Goal: Navigation & Orientation: Find specific page/section

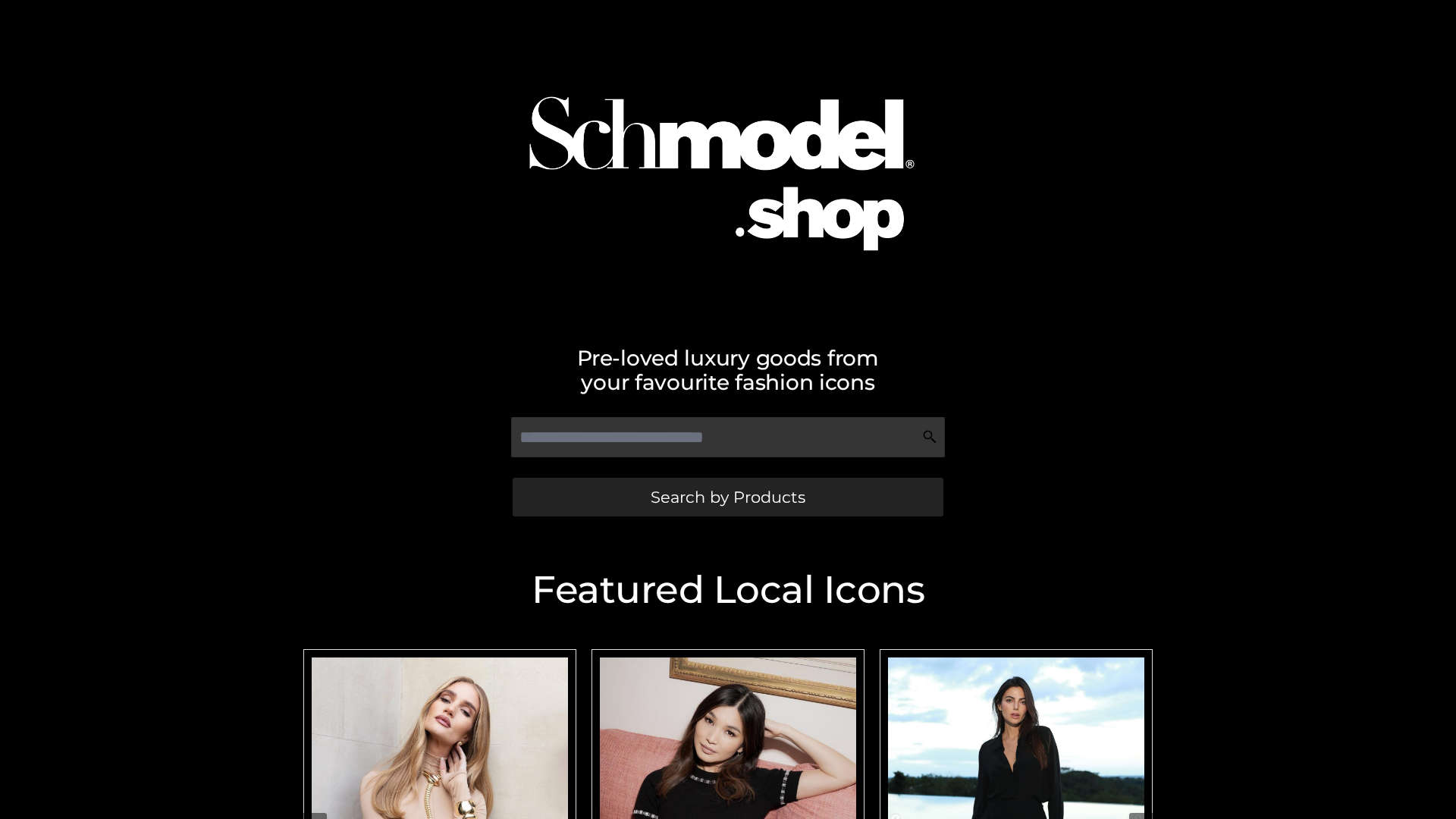
click at [728, 497] on span "Search by Products" at bounding box center [728, 496] width 155 height 16
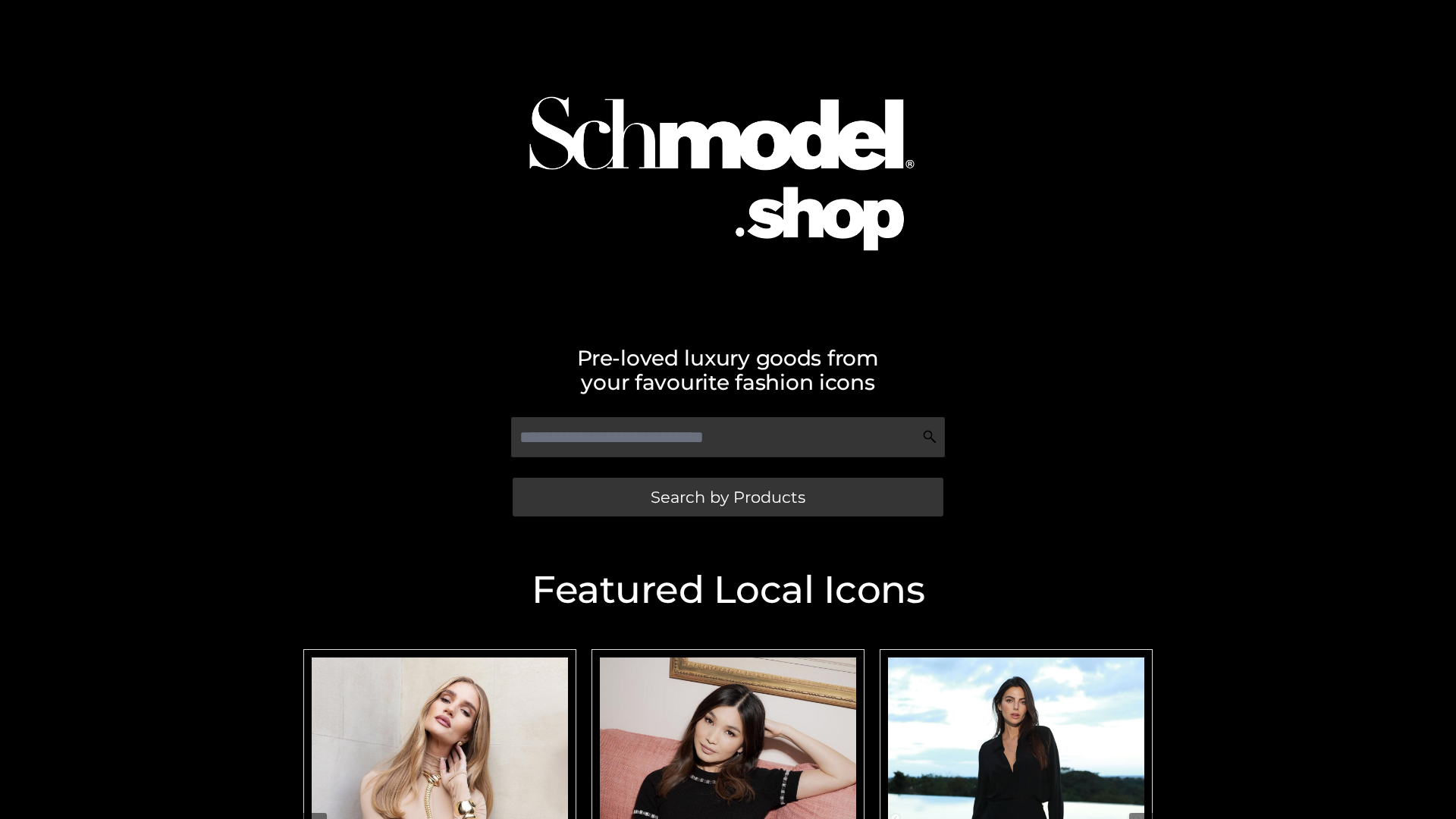
click at [728, 497] on span "Search by Products" at bounding box center [728, 496] width 155 height 16
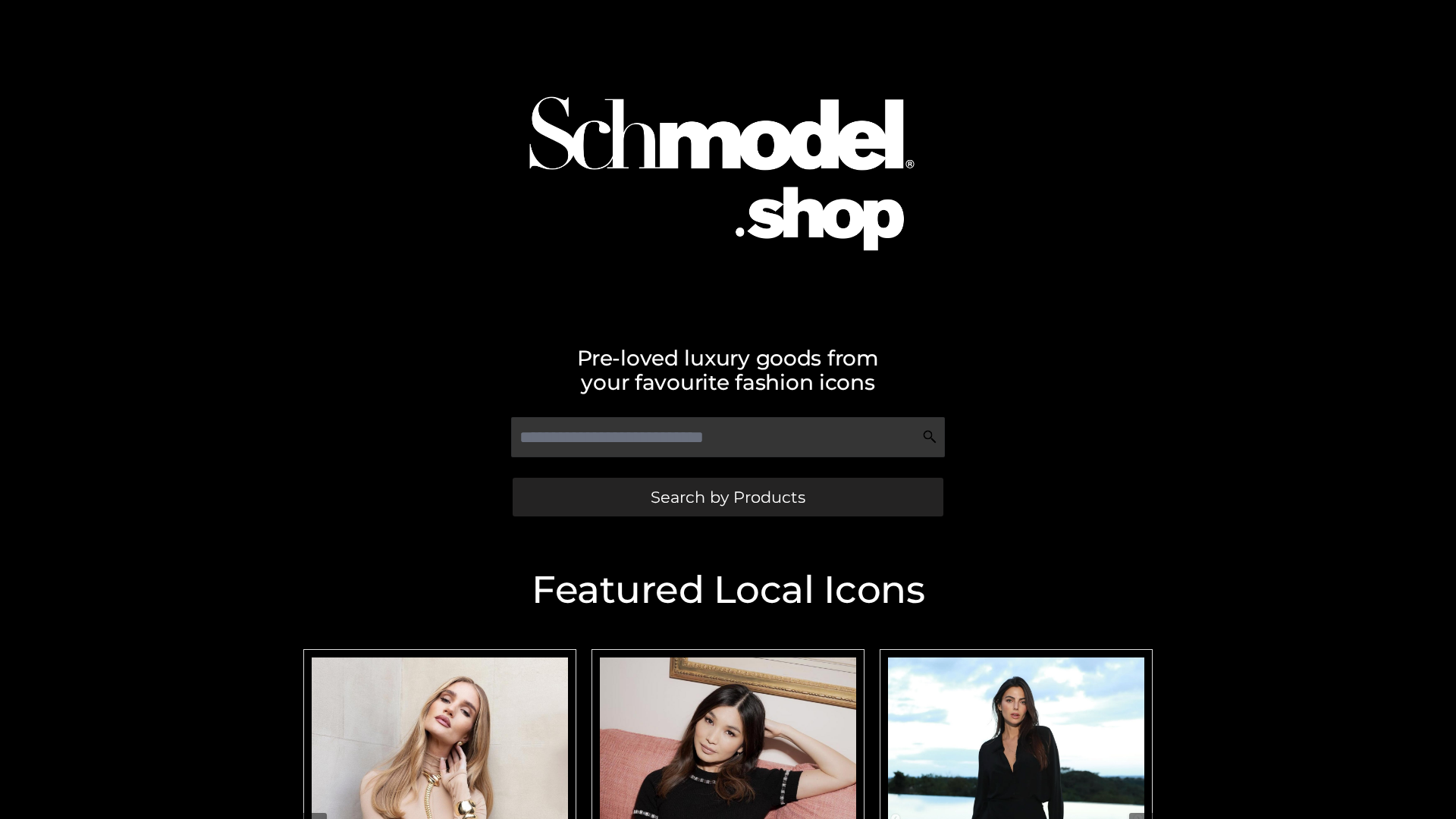
click at [728, 497] on span "Search by Products" at bounding box center [728, 496] width 155 height 16
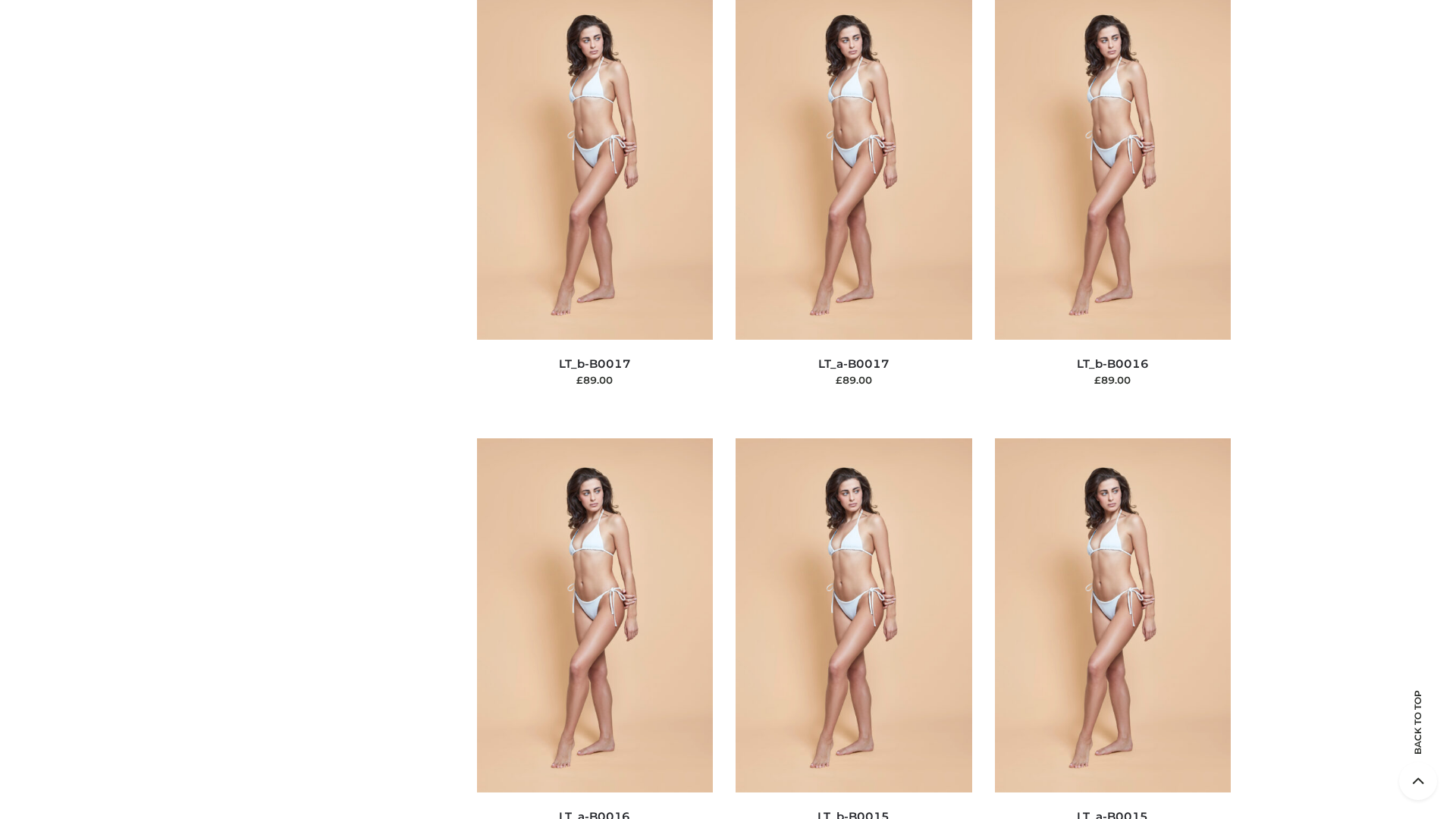
scroll to position [4983, 0]
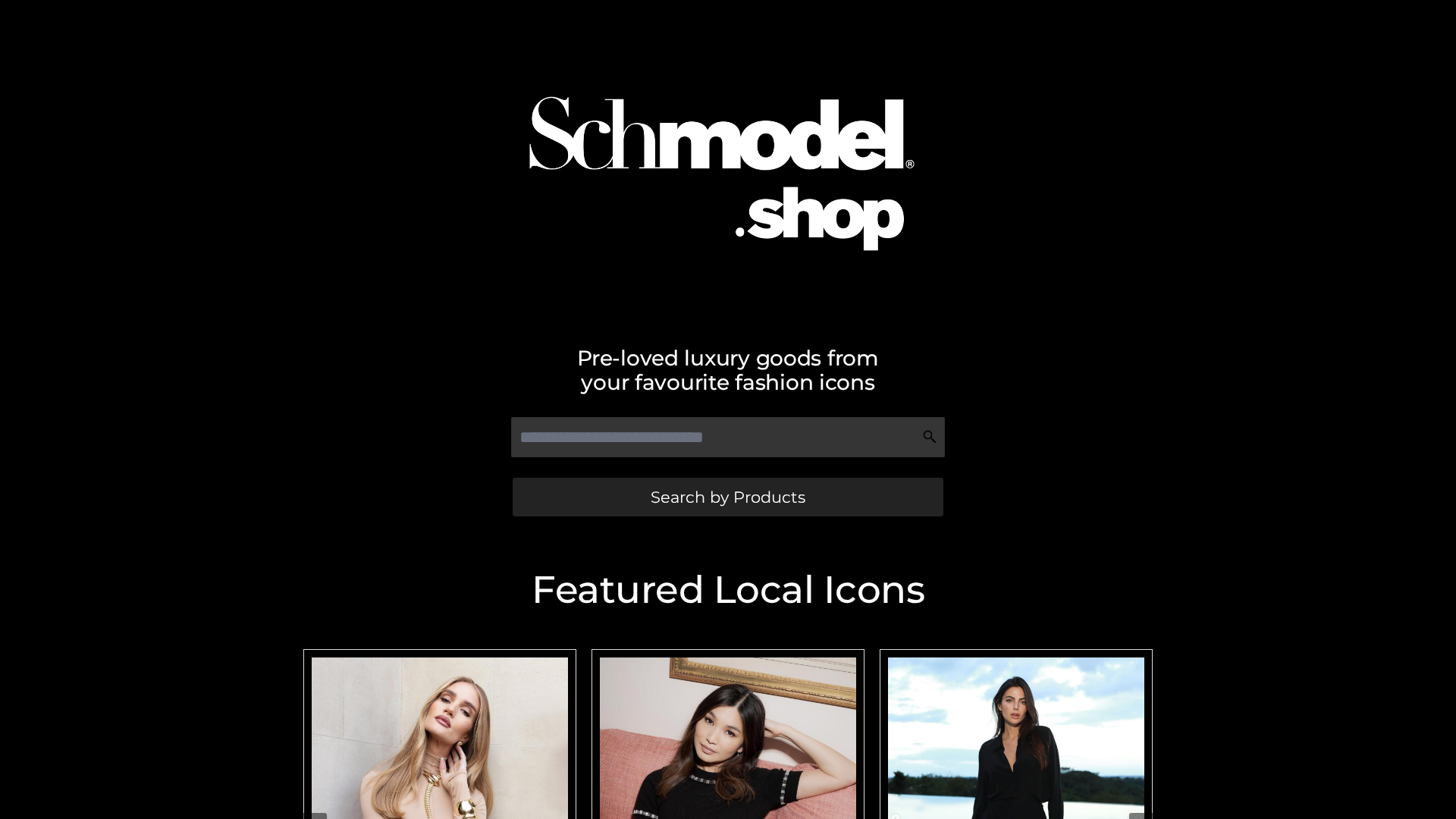
click at [728, 497] on span "Search by Products" at bounding box center [728, 496] width 155 height 16
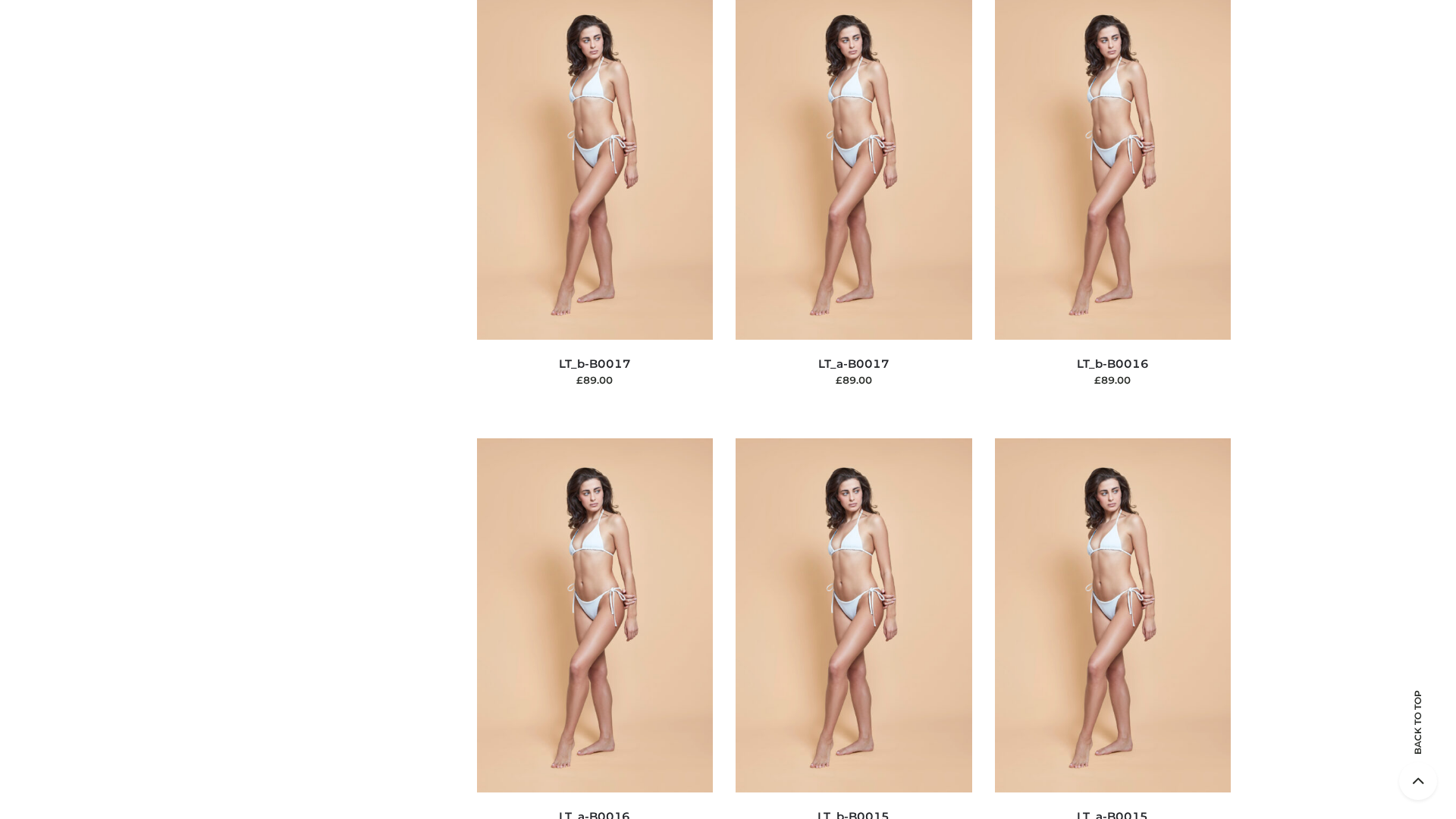
scroll to position [4983, 0]
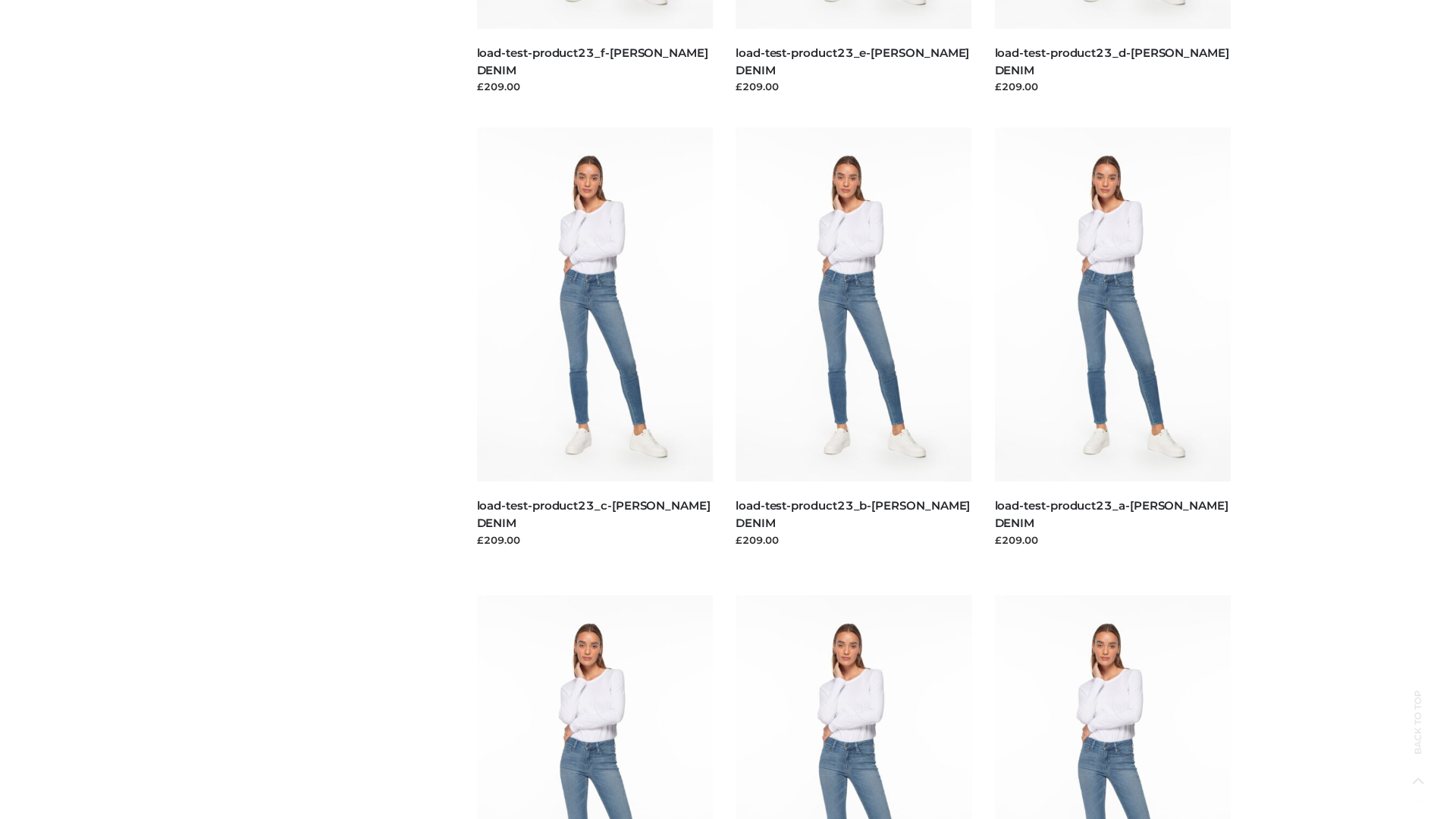
scroll to position [1330, 0]
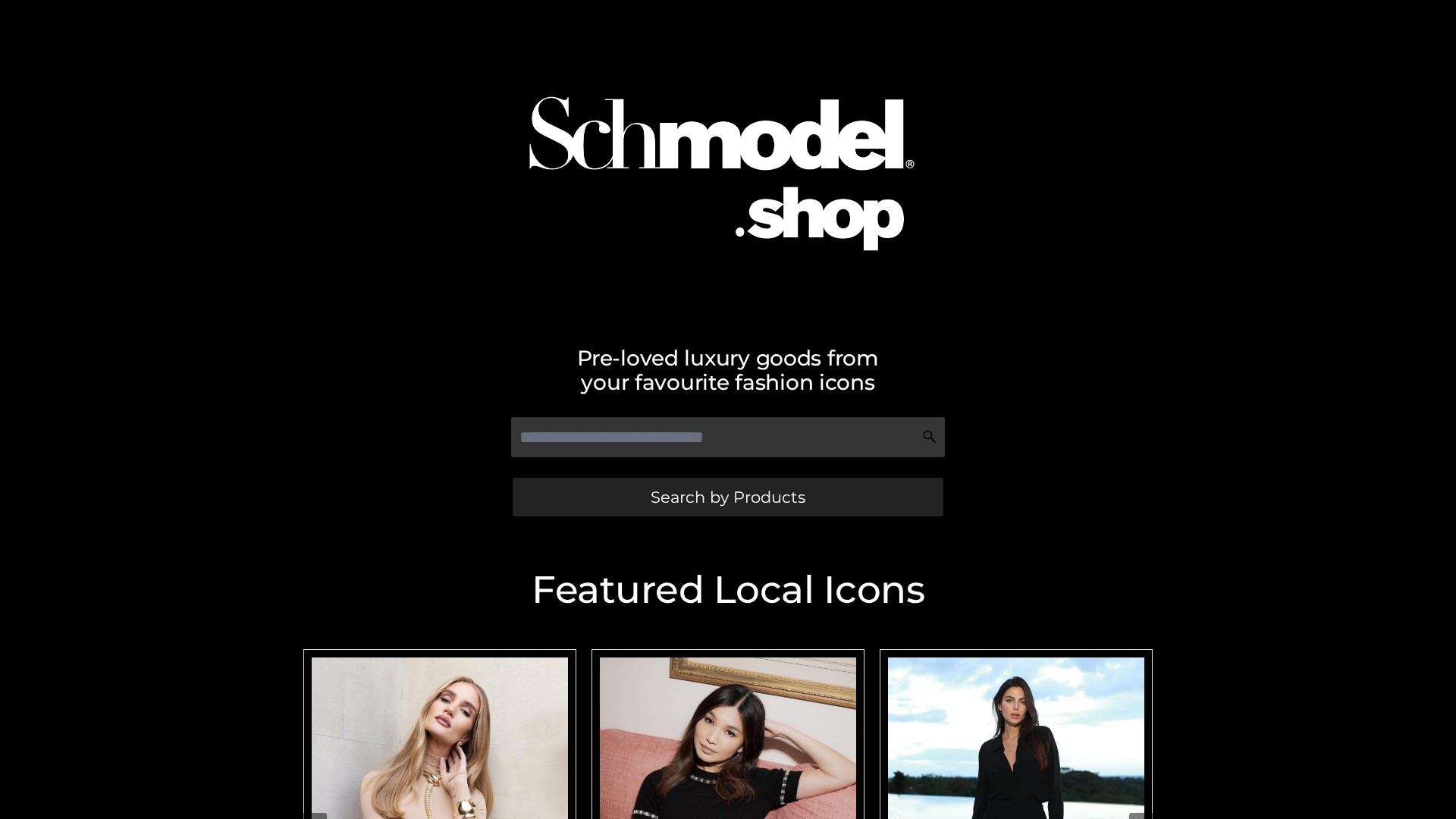
click at [728, 497] on span "Search by Products" at bounding box center [728, 496] width 155 height 16
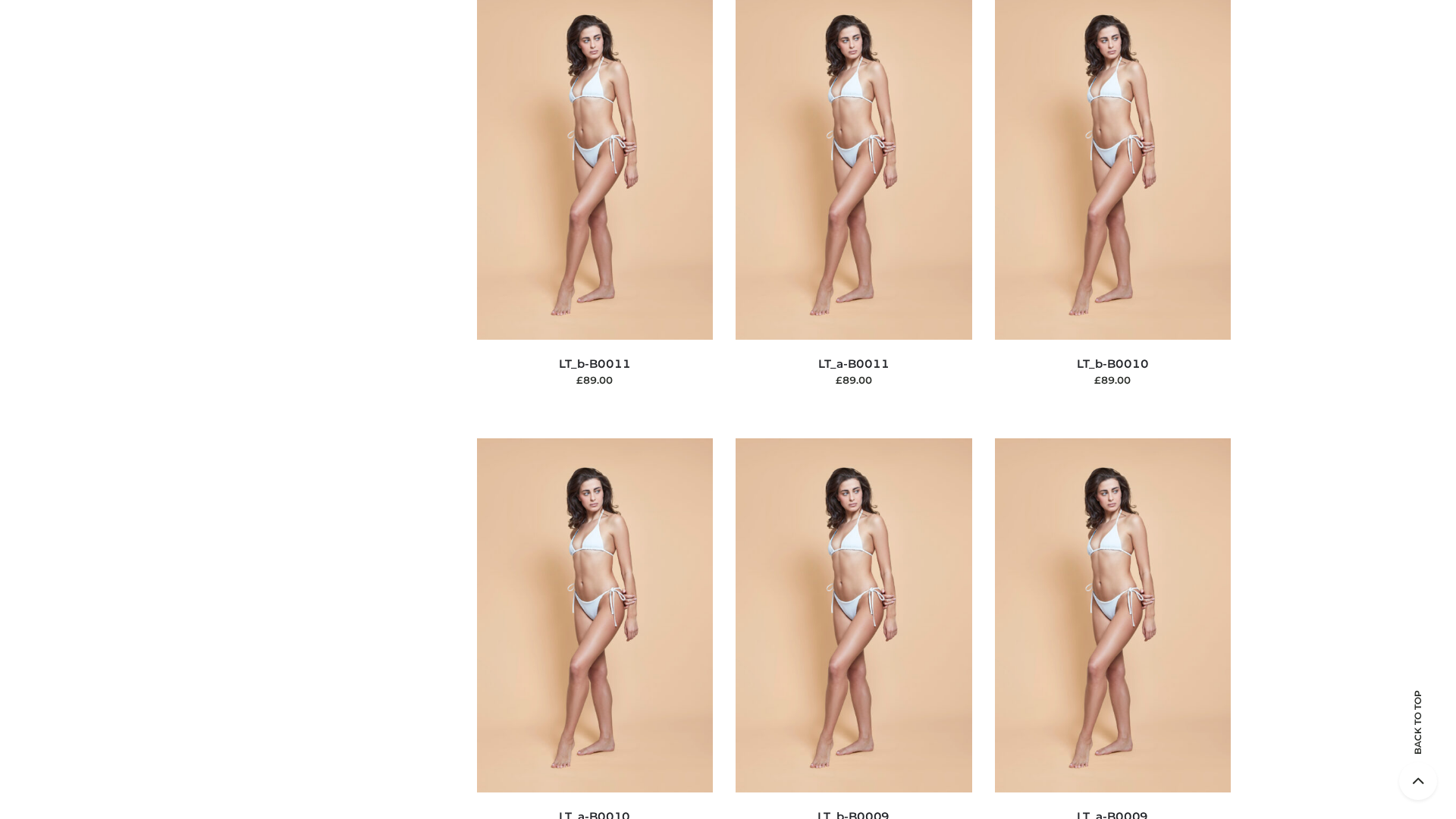
scroll to position [6809, 0]
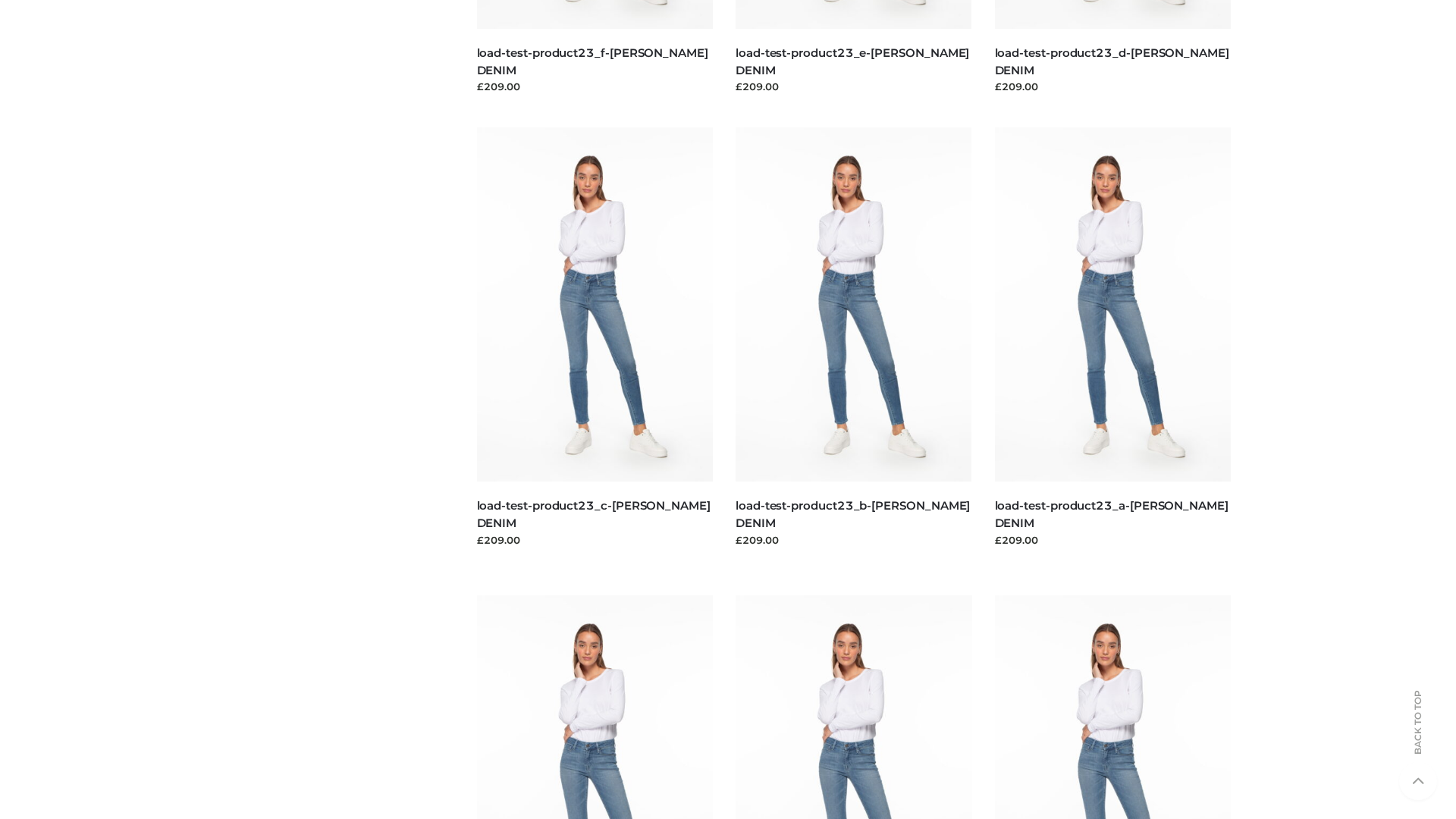
scroll to position [1330, 0]
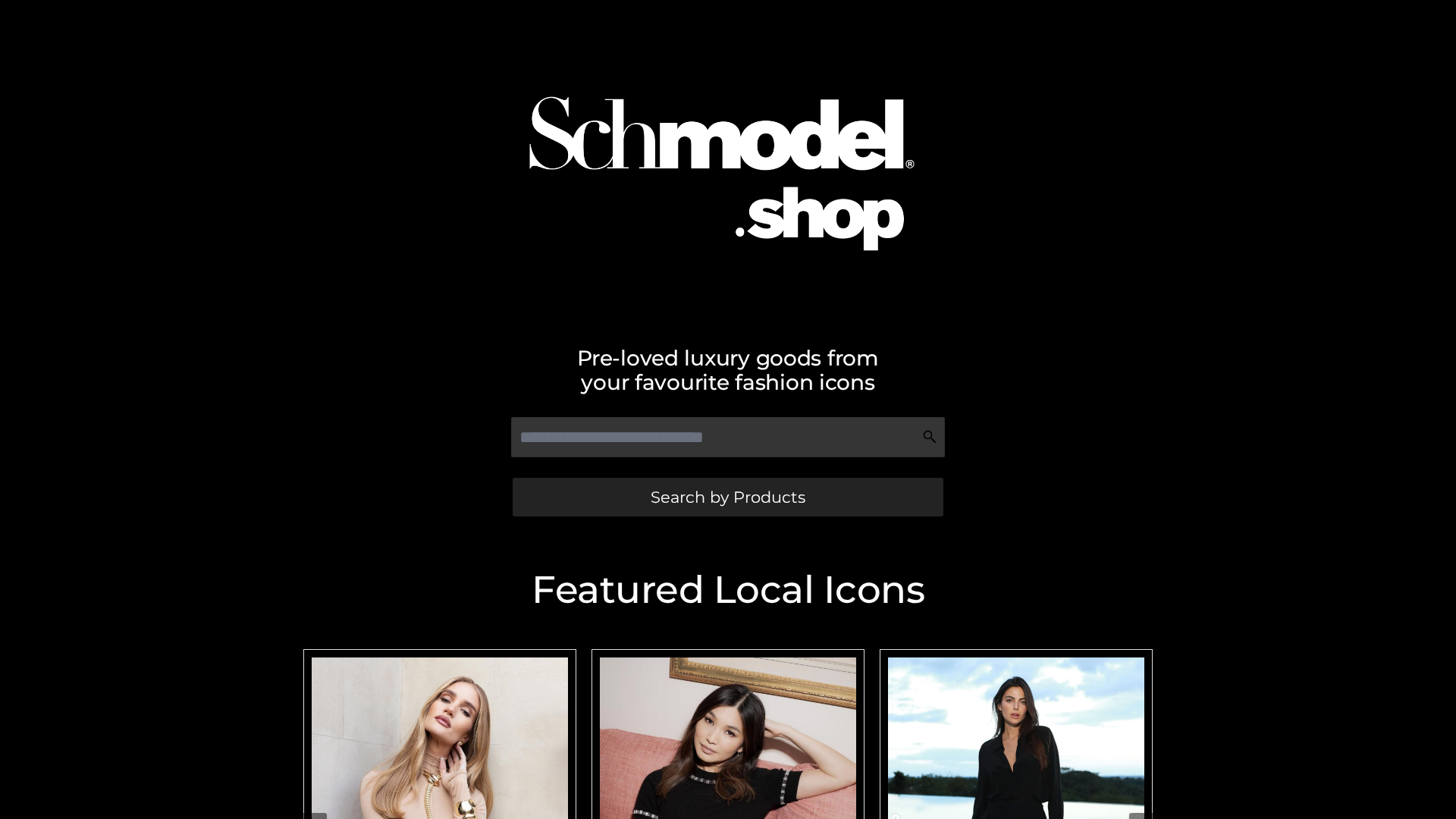
click at [728, 497] on span "Search by Products" at bounding box center [728, 496] width 155 height 16
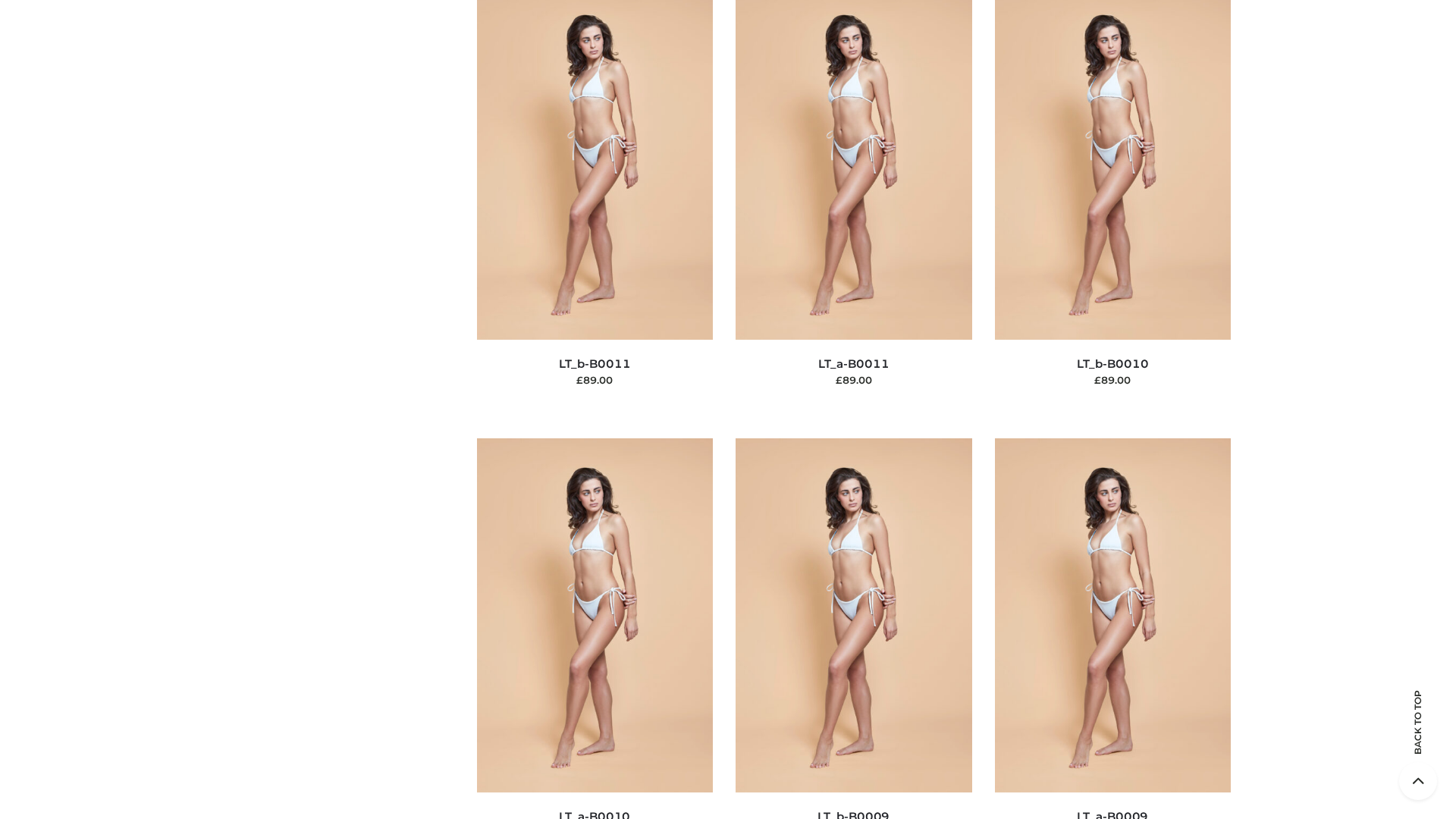
scroll to position [6809, 0]
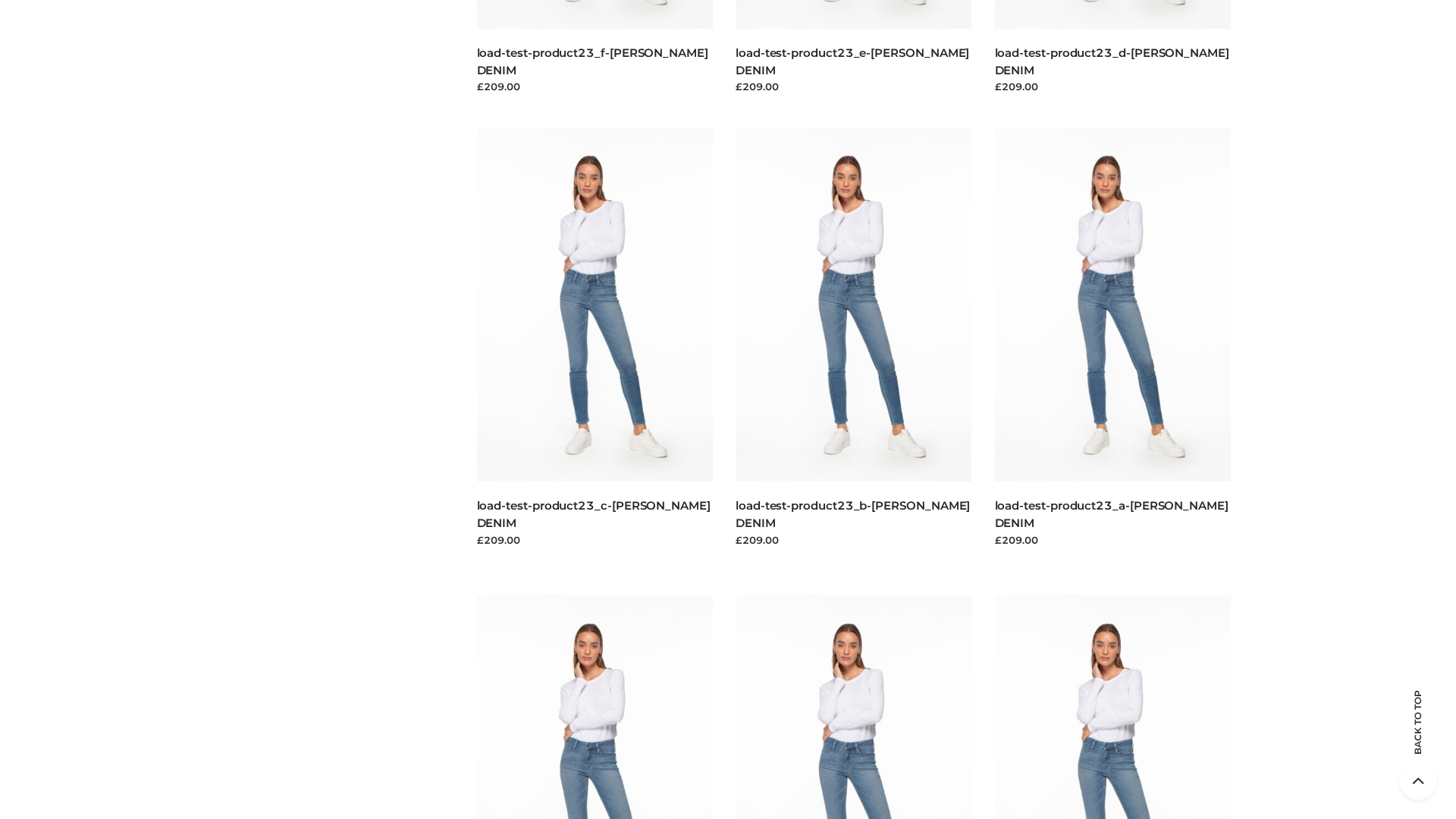
scroll to position [1330, 0]
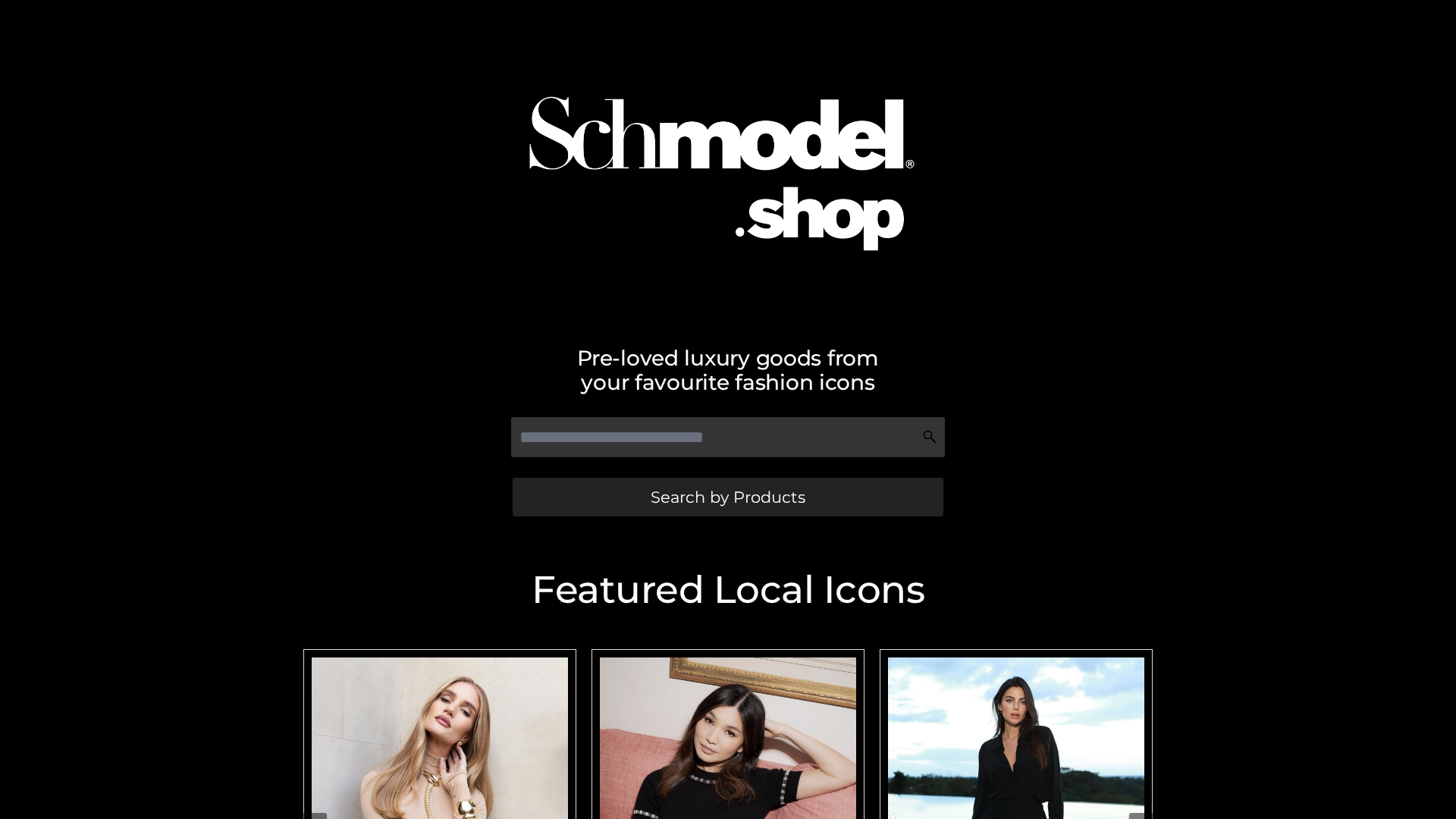
click at [728, 497] on span "Search by Products" at bounding box center [728, 496] width 155 height 16
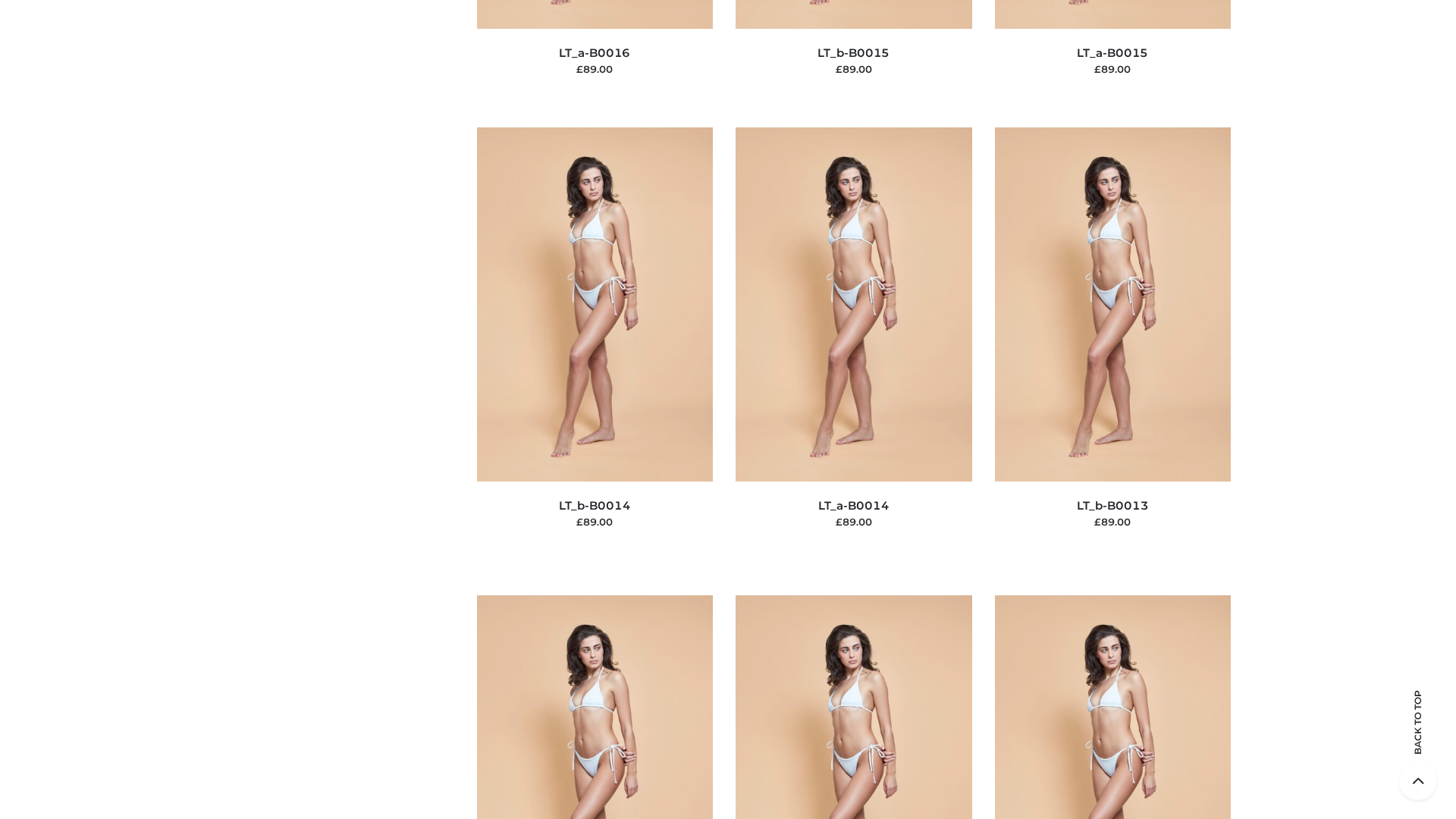
scroll to position [5392, 0]
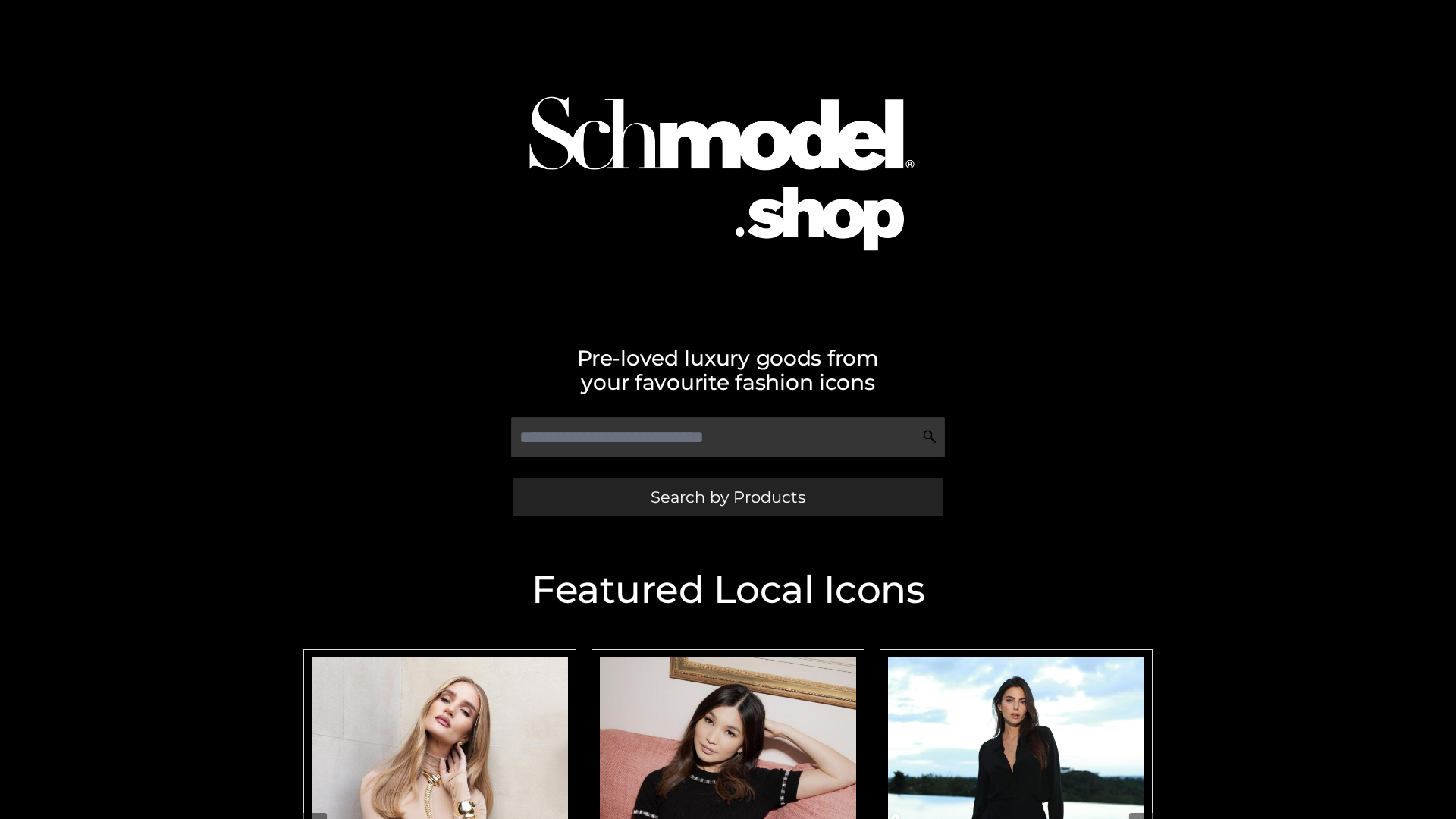
click at [728, 497] on span "Search by Products" at bounding box center [728, 496] width 155 height 16
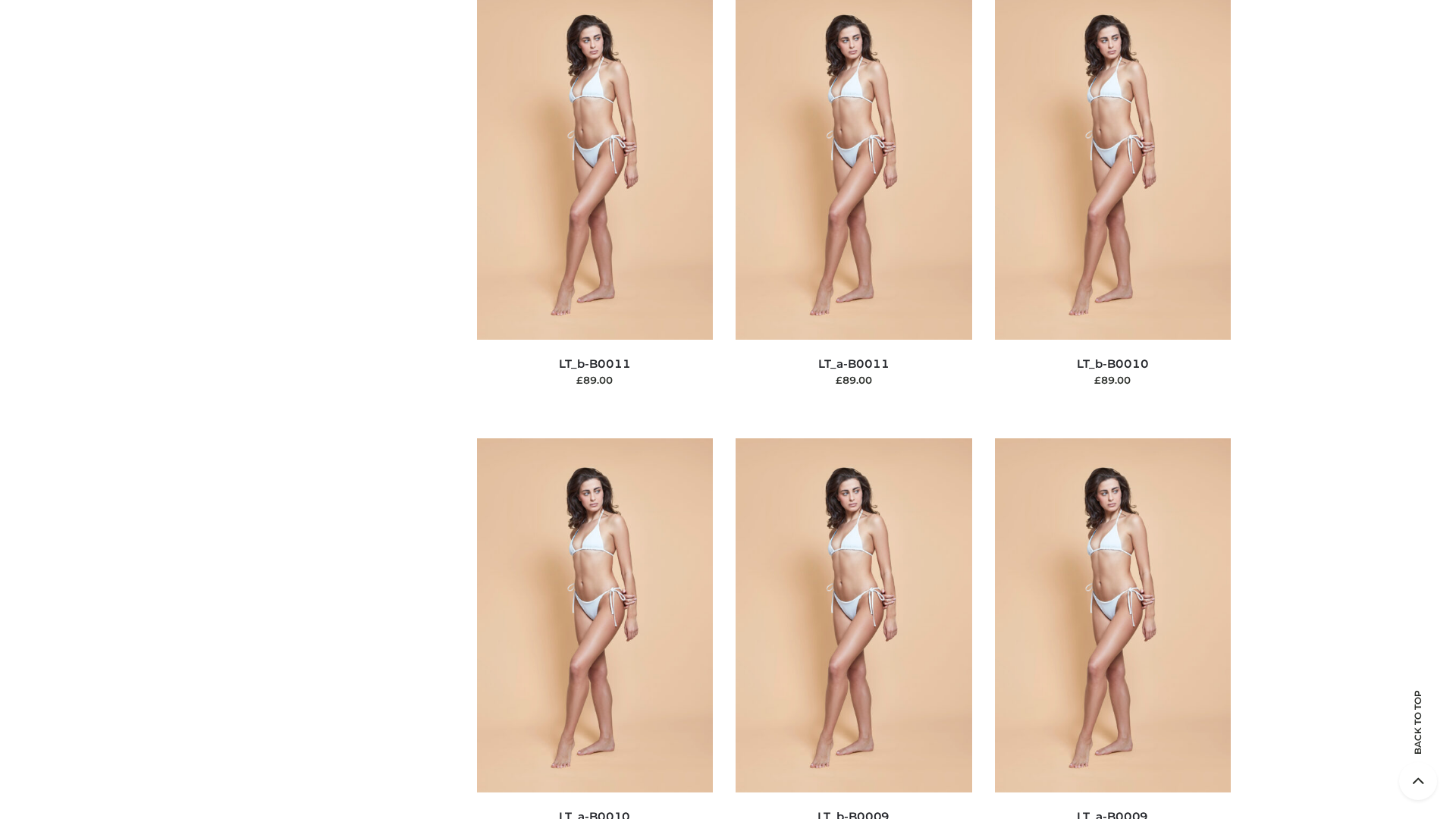
scroll to position [6809, 0]
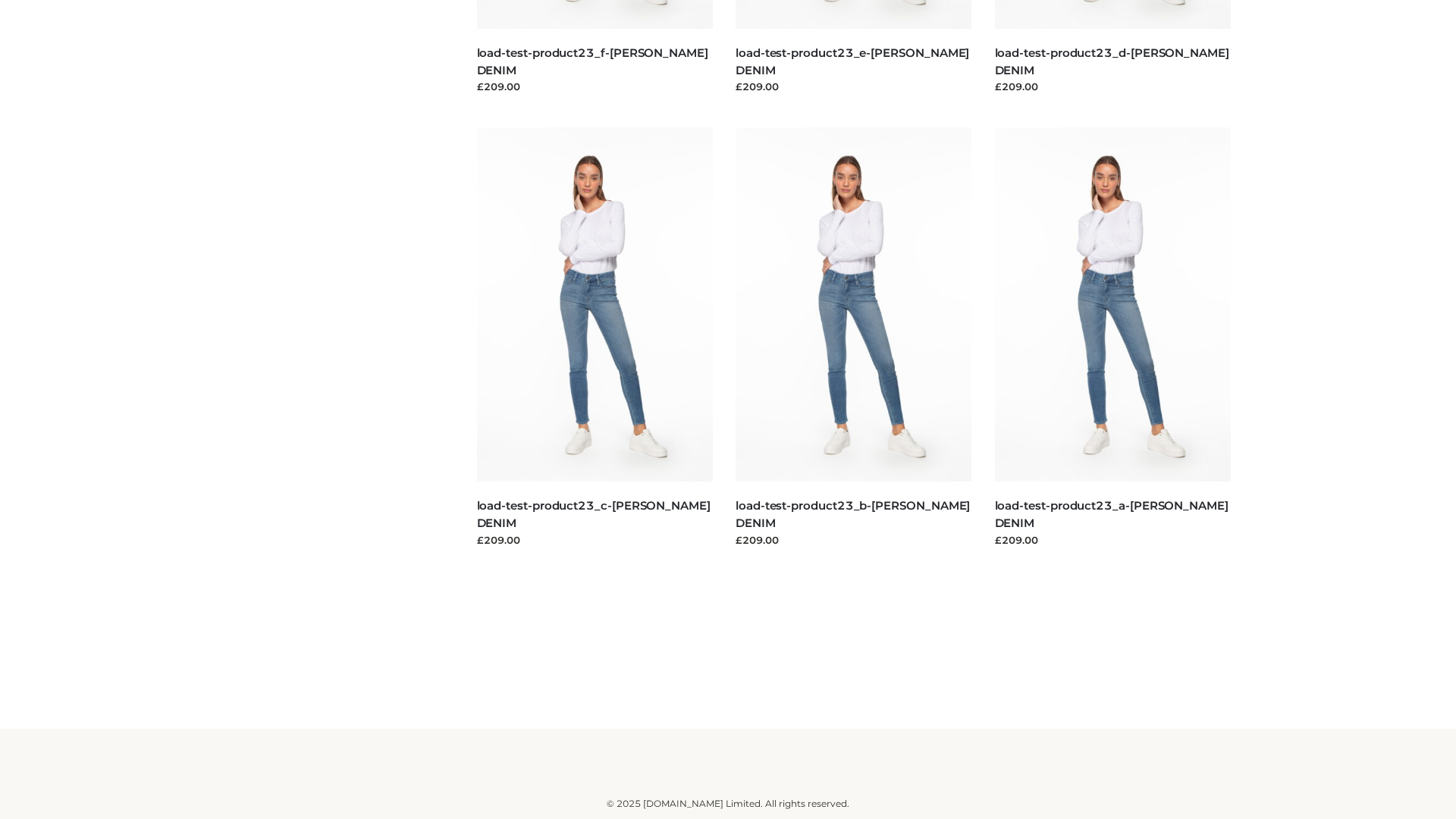
scroll to position [1330, 0]
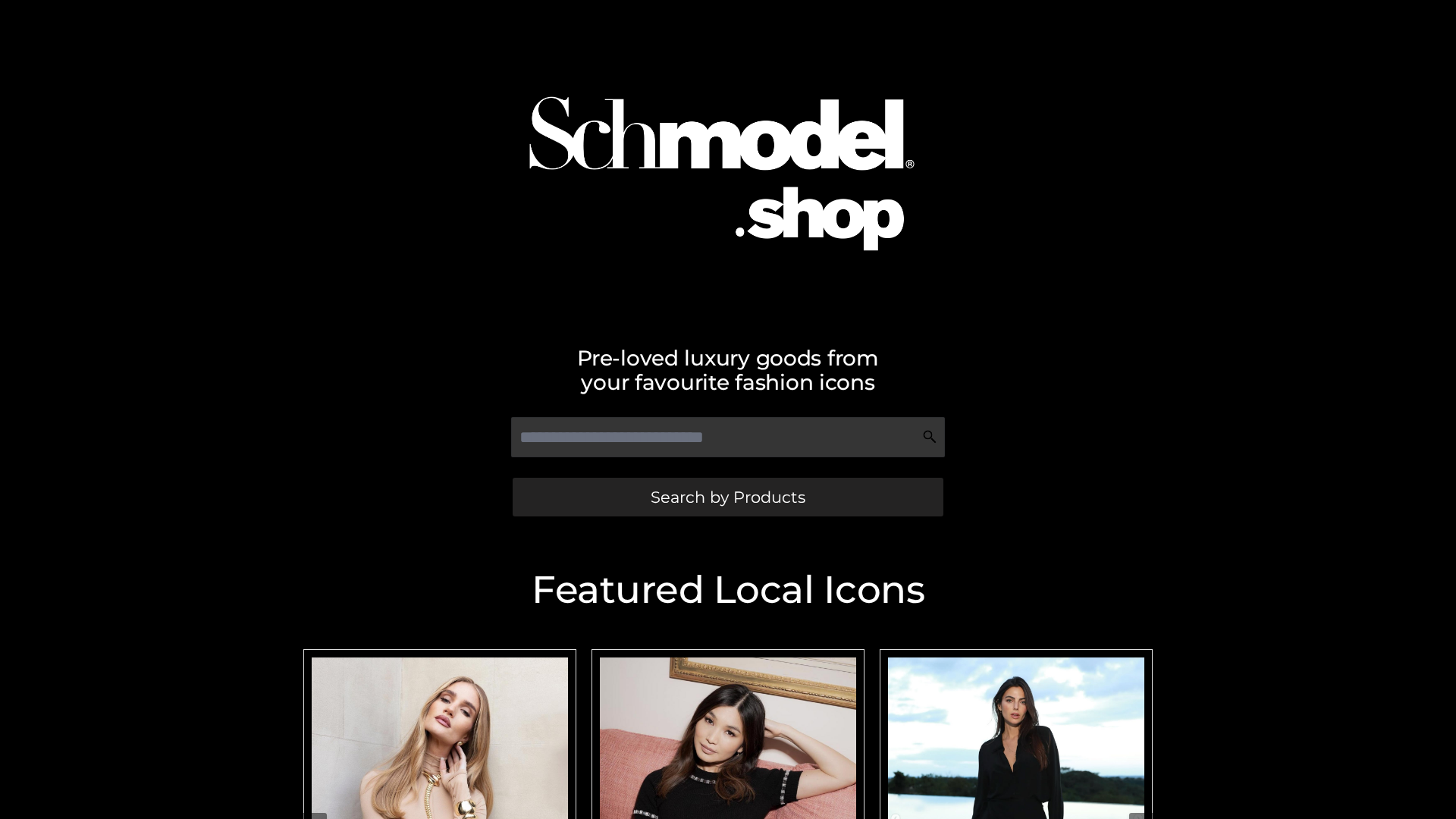
click at [728, 497] on span "Search by Products" at bounding box center [728, 496] width 155 height 16
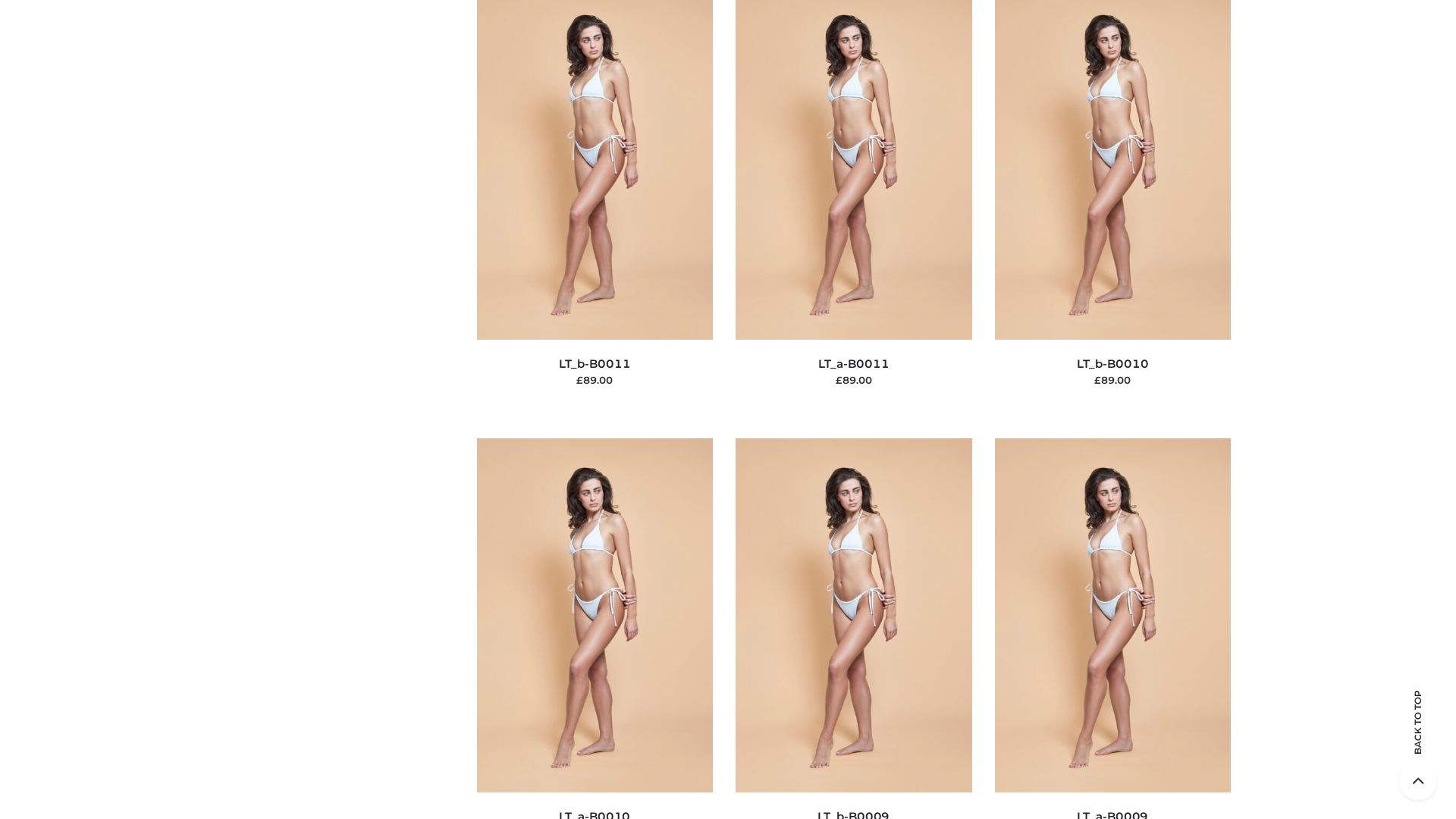
scroll to position [6809, 0]
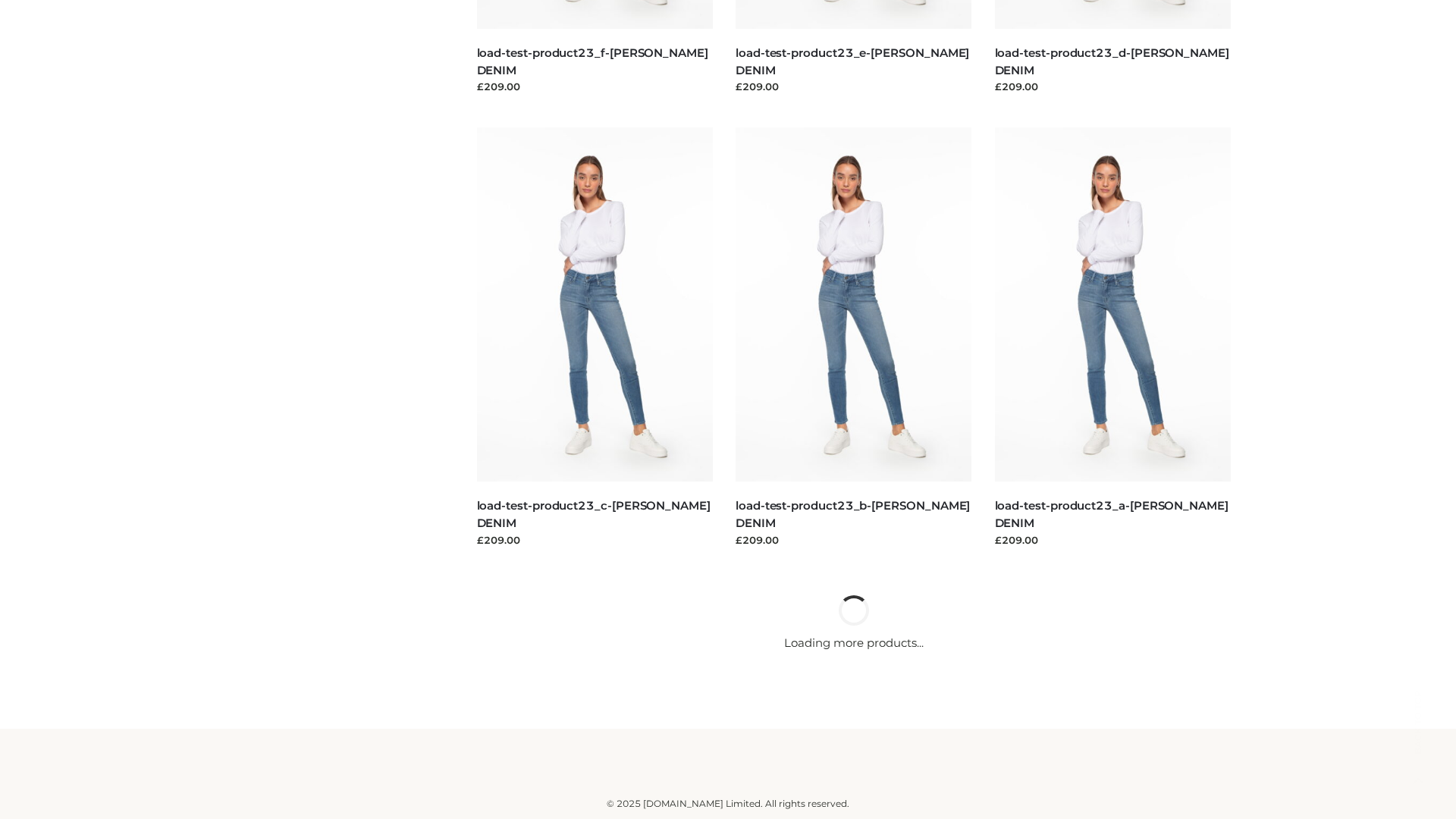
scroll to position [1330, 0]
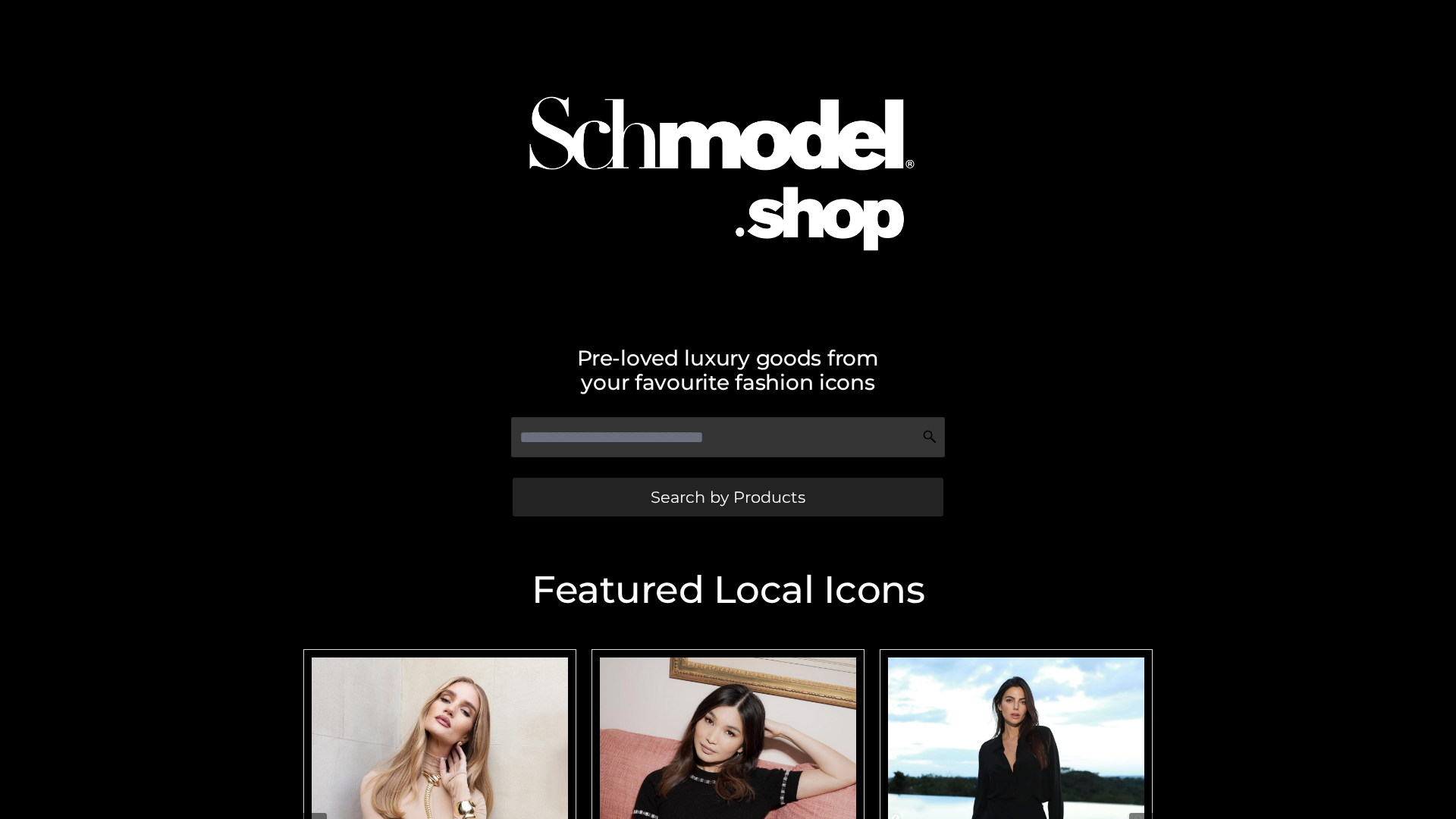
click at [728, 497] on span "Search by Products" at bounding box center [728, 496] width 155 height 16
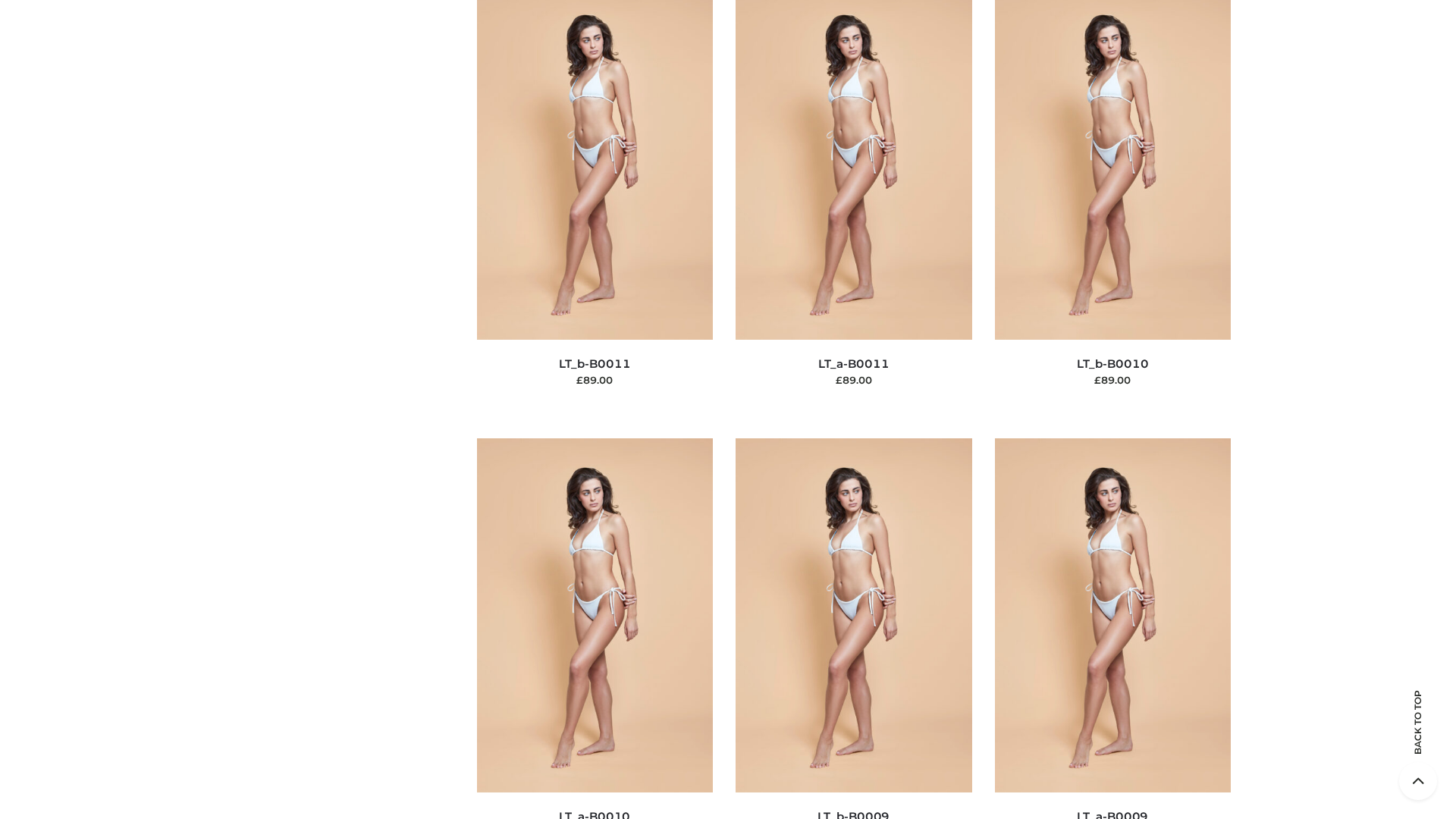
scroll to position [6809, 0]
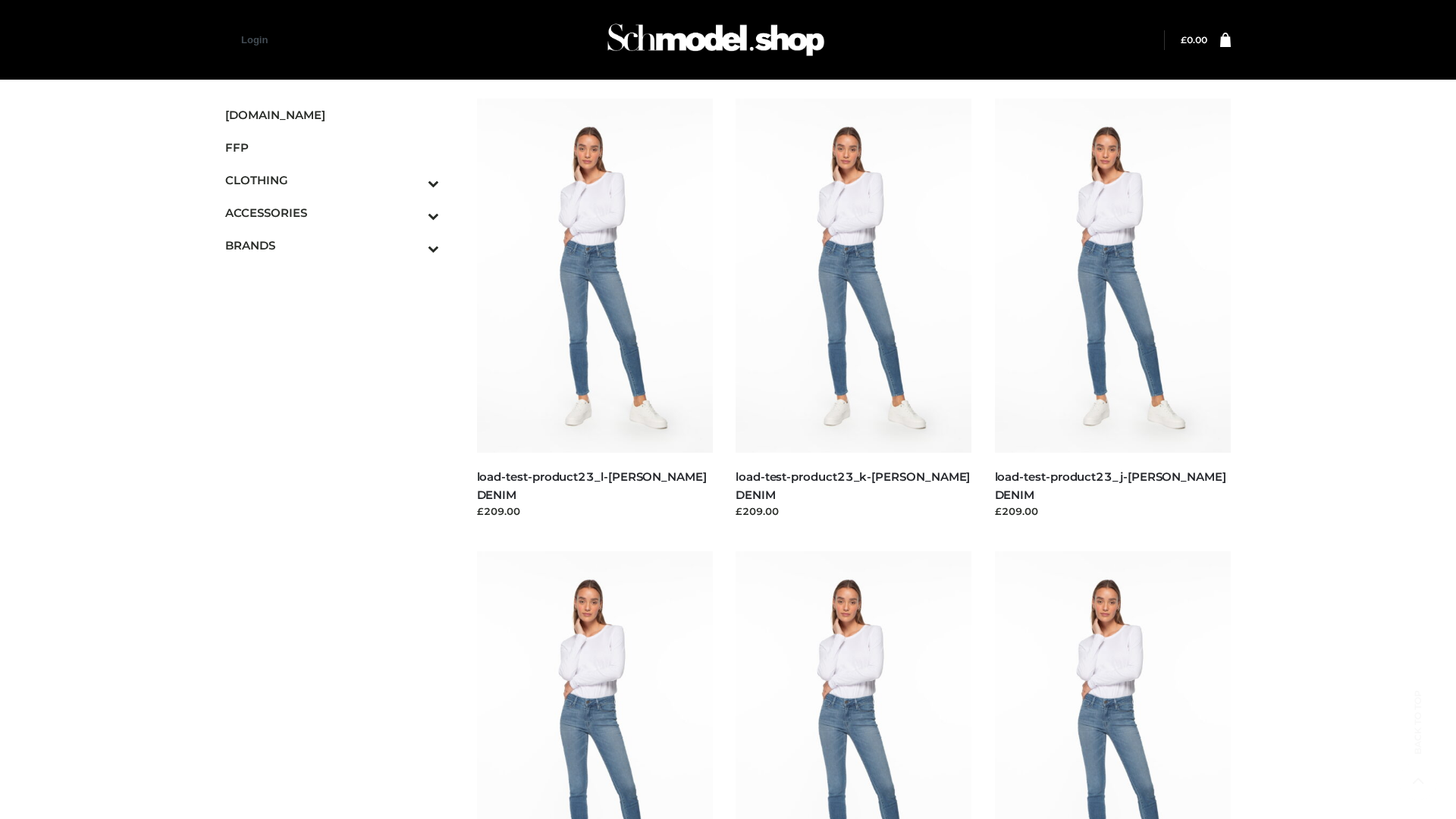
scroll to position [1330, 0]
